Goal: Task Accomplishment & Management: Use online tool/utility

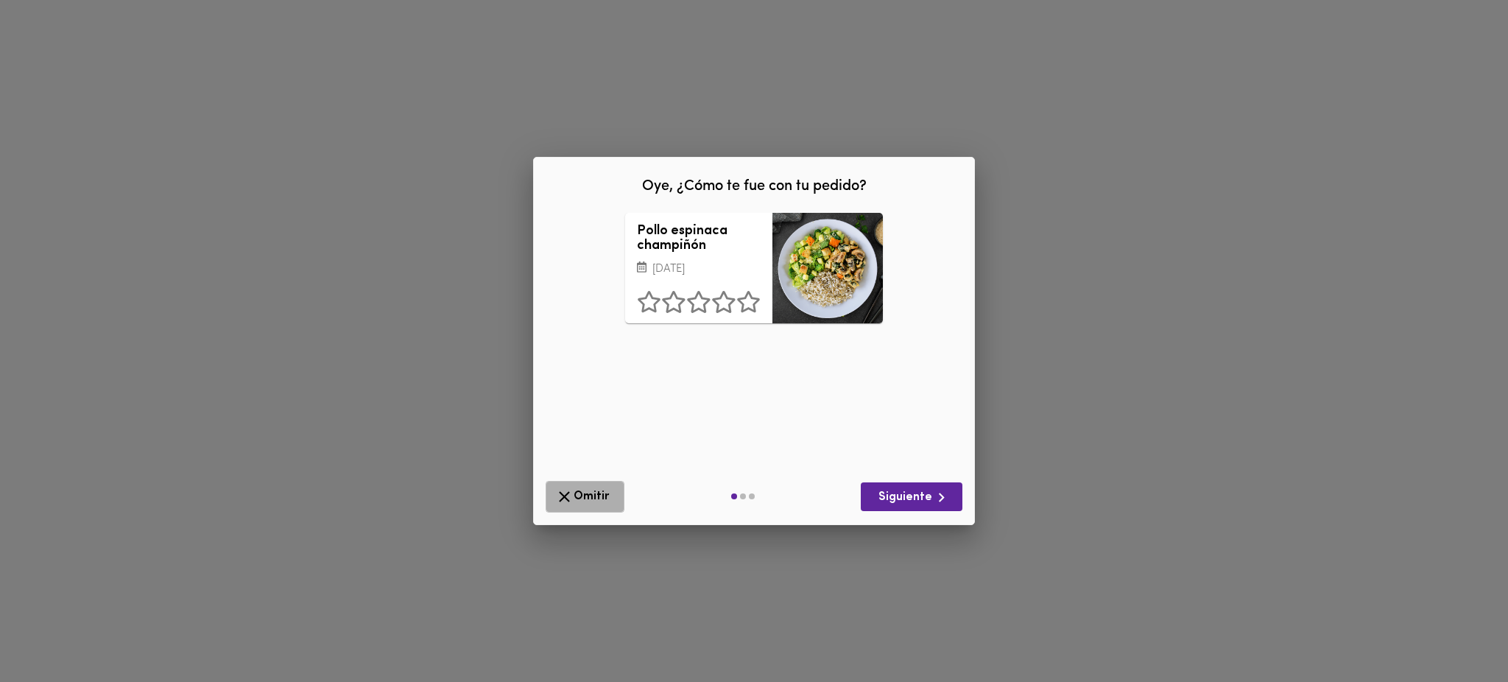
click at [585, 488] on span "Omitir" at bounding box center [585, 496] width 60 height 18
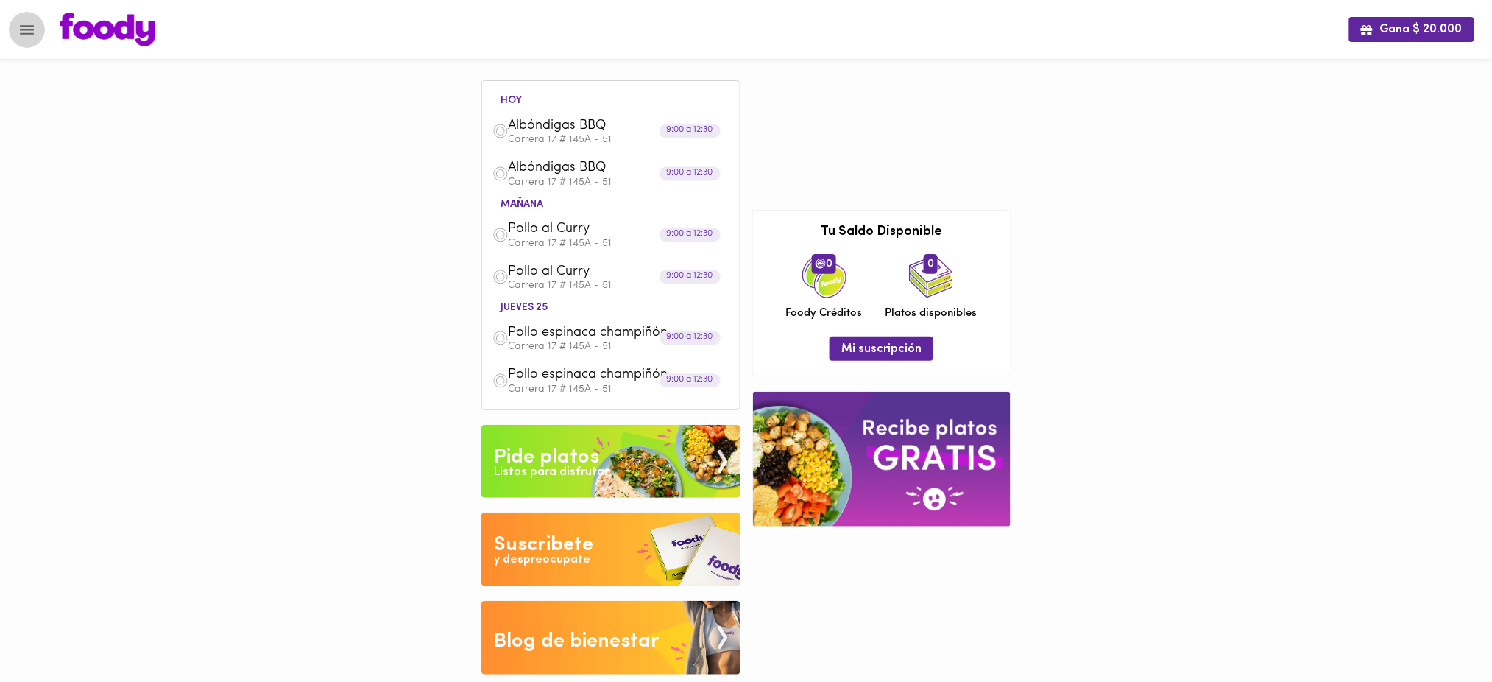
click at [22, 35] on icon "Menu" at bounding box center [27, 30] width 18 height 18
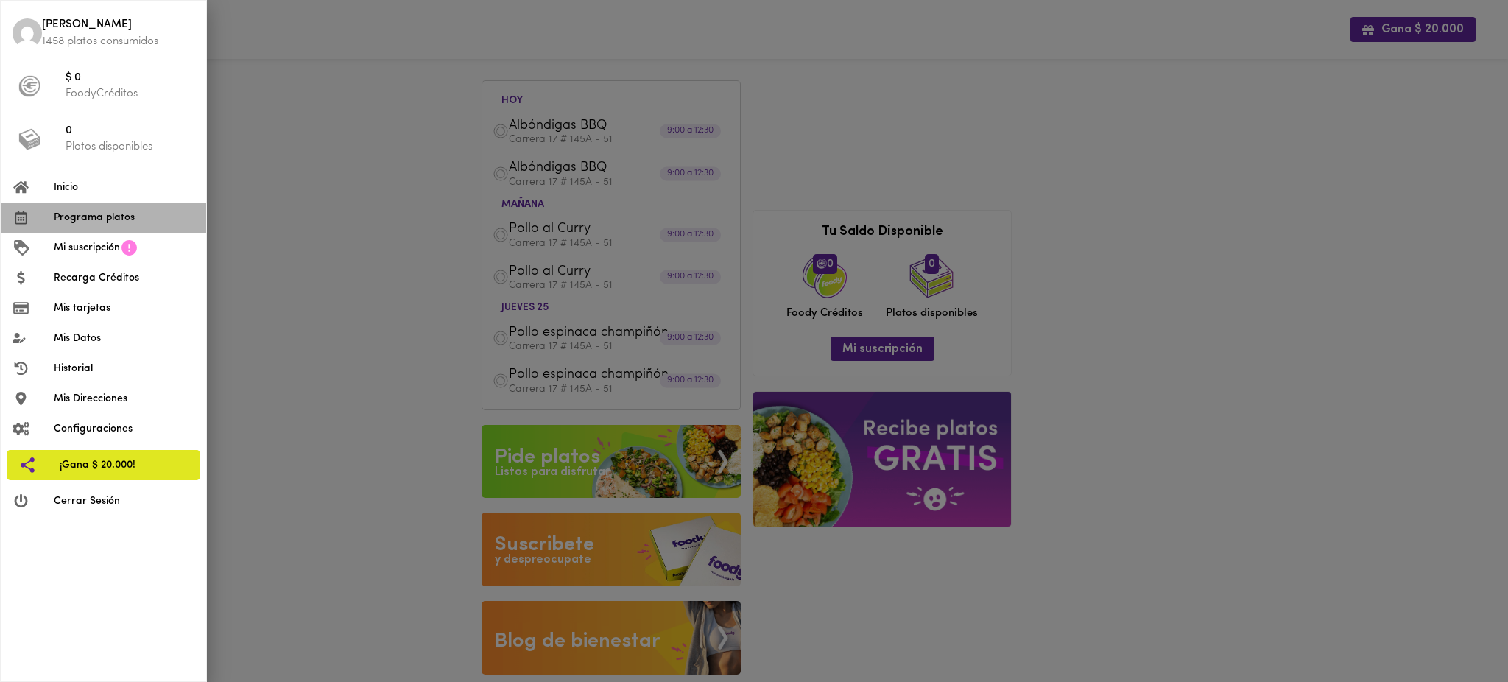
click at [132, 217] on span "Programa platos" at bounding box center [124, 217] width 141 height 15
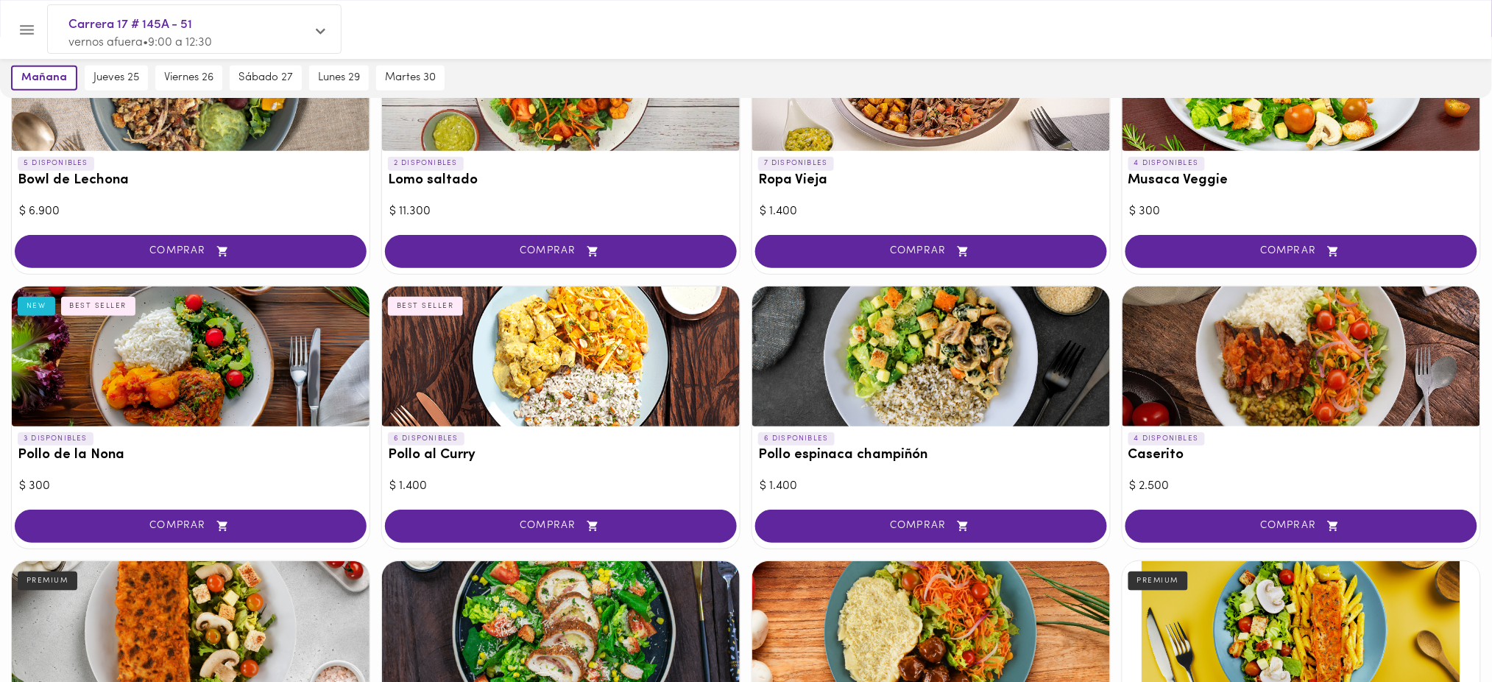
scroll to position [213, 0]
